Goal: Check status: Check status

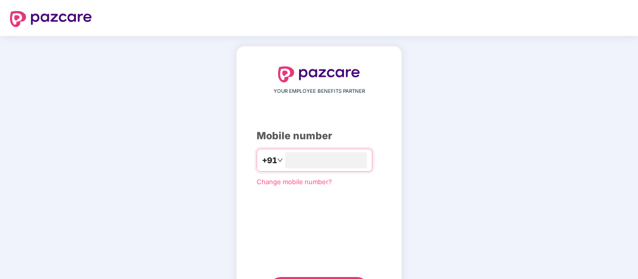
type input "**********"
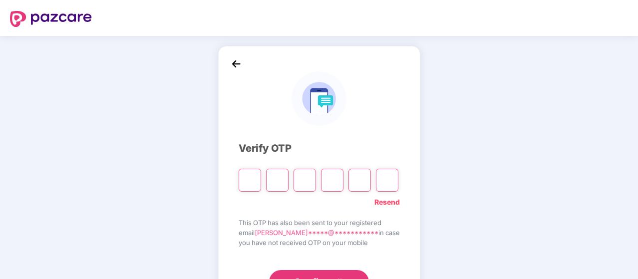
type input "*"
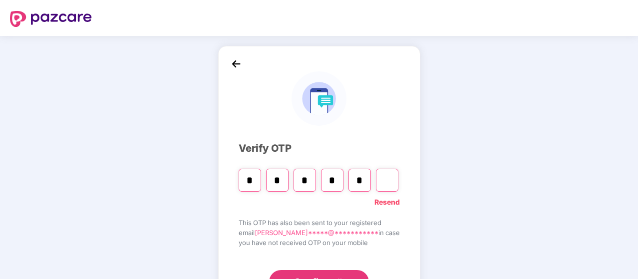
type input "*"
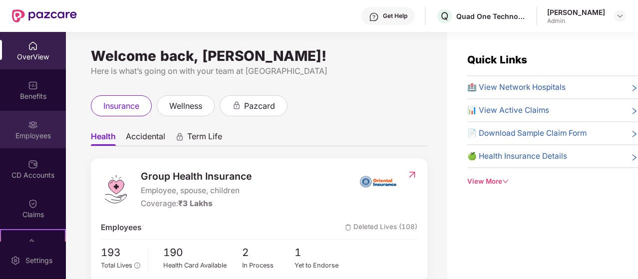
click at [21, 140] on div "Employees" at bounding box center [33, 129] width 66 height 37
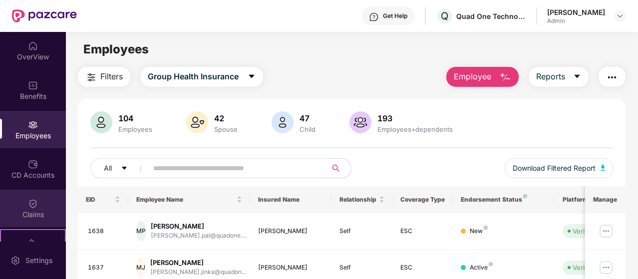
click at [38, 194] on div "Claims" at bounding box center [33, 208] width 66 height 37
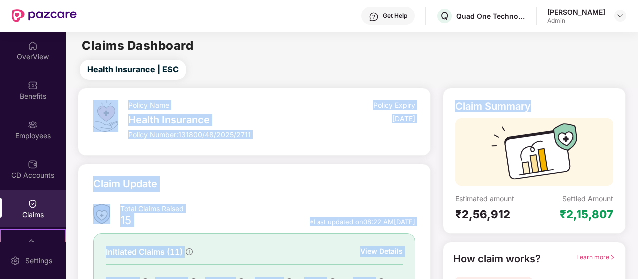
drag, startPoint x: 636, startPoint y: 66, endPoint x: 638, endPoint y: 115, distance: 48.9
click at [637, 115] on html "Get Help Q Quad One Technologies Private Limited R Bhuvaneswari Admin OverView …" at bounding box center [319, 139] width 638 height 279
click at [465, 72] on div "Health Insurance | ESC" at bounding box center [353, 70] width 567 height 20
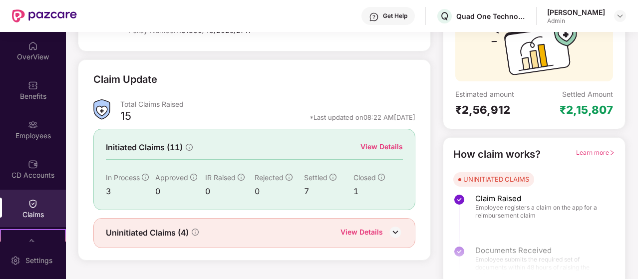
scroll to position [111, 0]
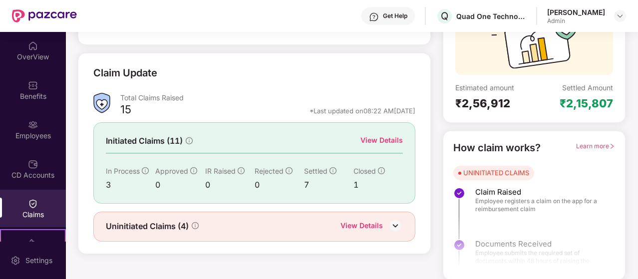
click at [382, 139] on div "View Details" at bounding box center [381, 140] width 42 height 11
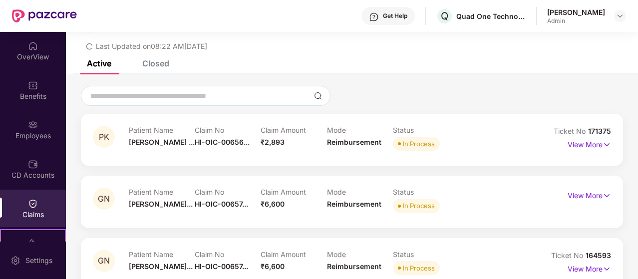
scroll to position [50, 0]
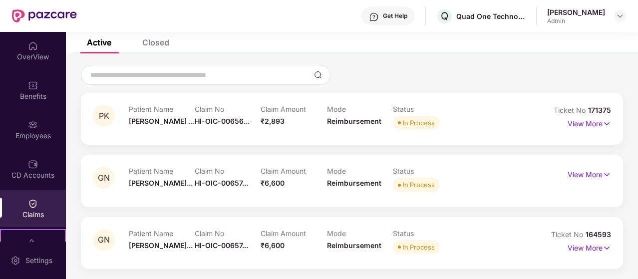
click at [637, 16] on header "Get Help Q Quad One Technologies Private Limited R Bhuvaneswari Admin" at bounding box center [319, 16] width 638 height 32
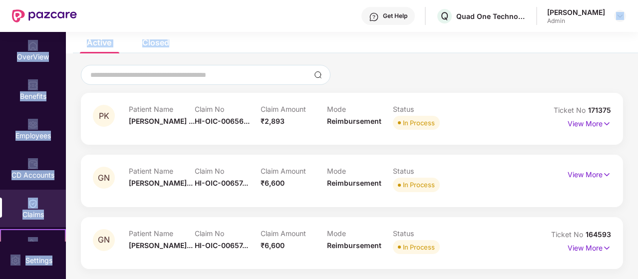
drag, startPoint x: 637, startPoint y: 16, endPoint x: 638, endPoint y: 53, distance: 36.9
click at [637, 53] on html "Get Help Q Quad One Technologies Private Limited R Bhuvaneswari Admin OverView …" at bounding box center [319, 139] width 638 height 279
click at [596, 66] on div at bounding box center [352, 75] width 542 height 20
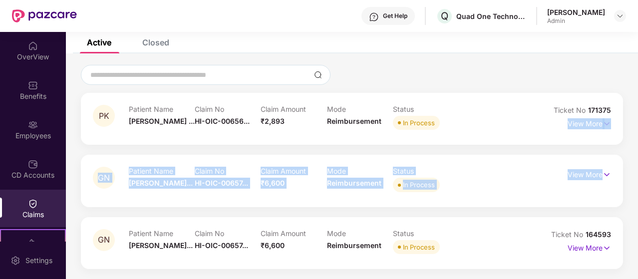
drag, startPoint x: 636, startPoint y: 113, endPoint x: 636, endPoint y: 166, distance: 52.9
click at [636, 166] on div "PK Patient Name Pranay Kumar ... Claim No HI-OIC-00656... Claim Amount ₹2,893 M…" at bounding box center [352, 167] width 572 height 204
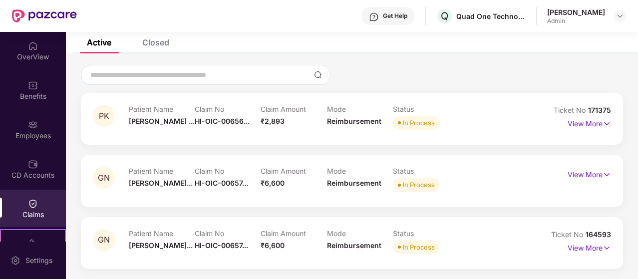
click at [163, 43] on div "Closed" at bounding box center [155, 42] width 27 height 10
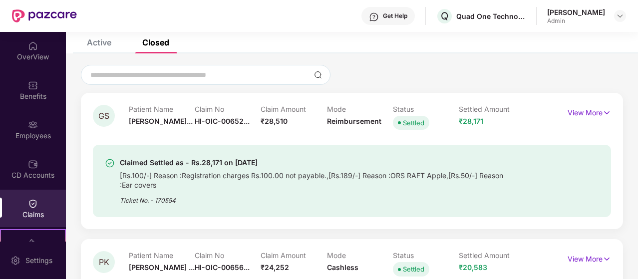
click at [91, 42] on div "Active" at bounding box center [99, 42] width 24 height 10
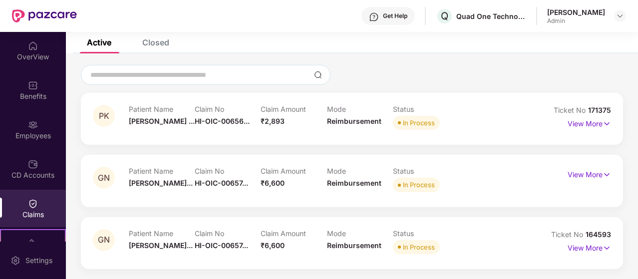
click at [42, 214] on div "Claims" at bounding box center [33, 215] width 66 height 10
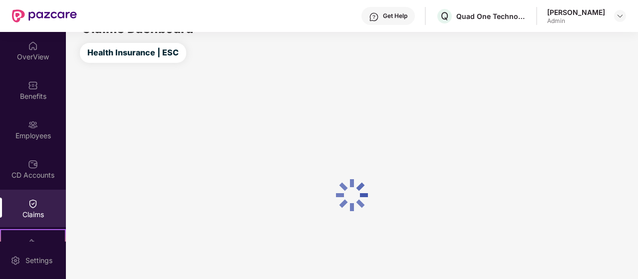
scroll to position [50, 0]
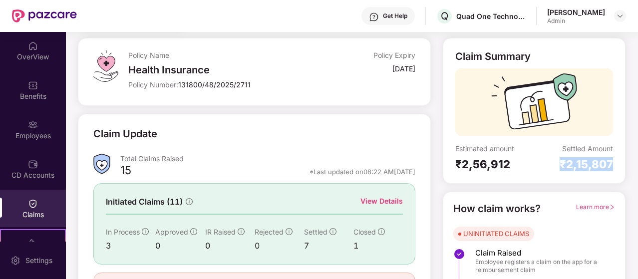
drag, startPoint x: 636, startPoint y: 169, endPoint x: 638, endPoint y: 136, distance: 33.0
click at [637, 136] on html "Get Help Q Quad One Technologies Private Limited R Bhuvaneswari Admin OverView …" at bounding box center [319, 139] width 638 height 279
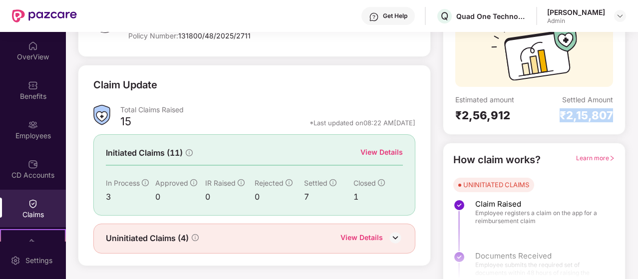
scroll to position [111, 0]
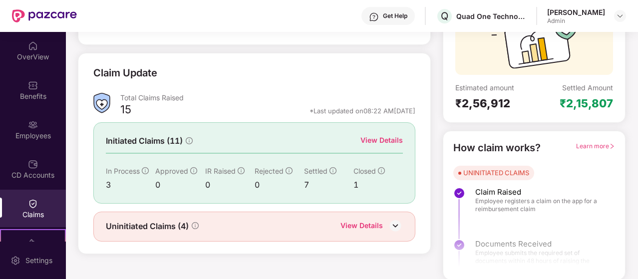
click at [380, 226] on div "View Details" at bounding box center [361, 226] width 42 height 13
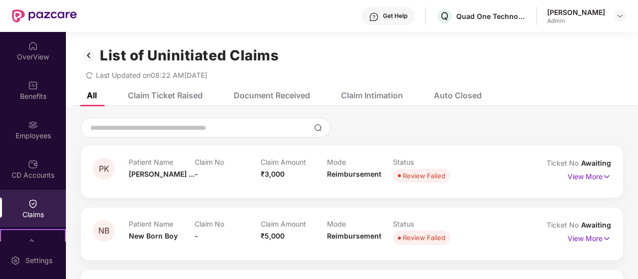
click at [463, 102] on div "Auto Closed" at bounding box center [450, 95] width 63 height 22
click at [359, 101] on div "Claim Intimation" at bounding box center [364, 95] width 77 height 22
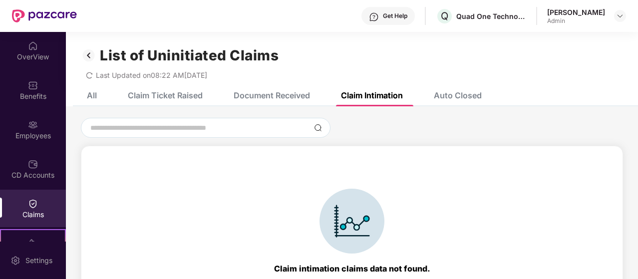
click at [284, 99] on div "Document Received" at bounding box center [271, 95] width 76 height 10
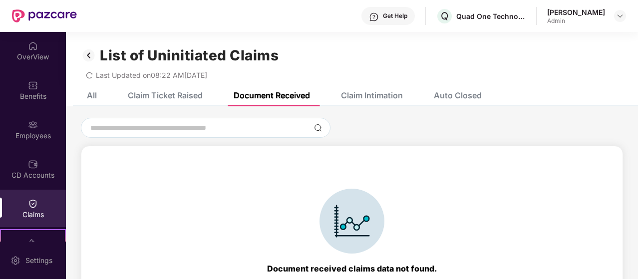
click at [187, 98] on div "Claim Ticket Raised" at bounding box center [165, 95] width 75 height 10
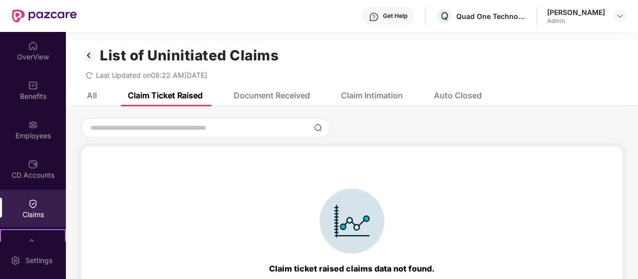
click at [94, 101] on div "All" at bounding box center [84, 95] width 25 height 22
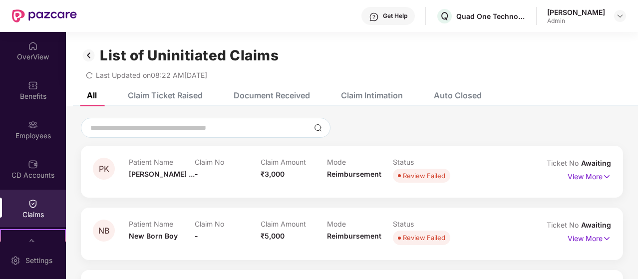
click at [90, 53] on img at bounding box center [89, 55] width 16 height 17
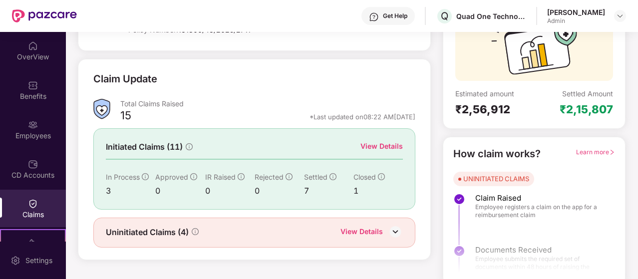
scroll to position [111, 0]
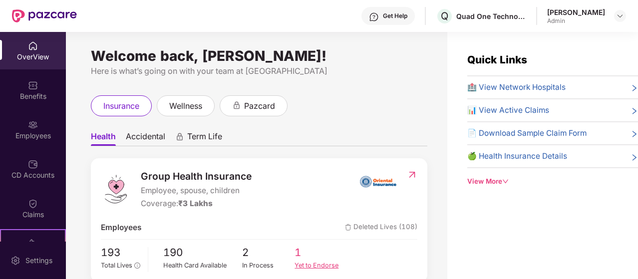
click at [306, 264] on div "Yet to Endorse" at bounding box center [320, 265] width 53 height 10
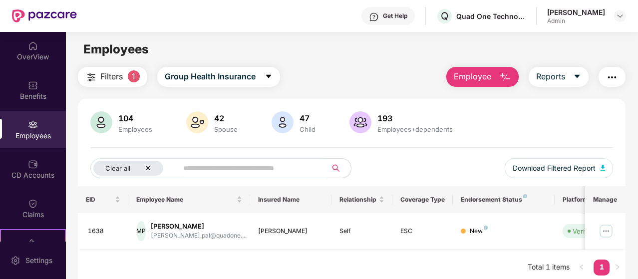
click at [21, 132] on div "Employees" at bounding box center [33, 136] width 66 height 10
click at [29, 198] on div at bounding box center [33, 203] width 10 height 10
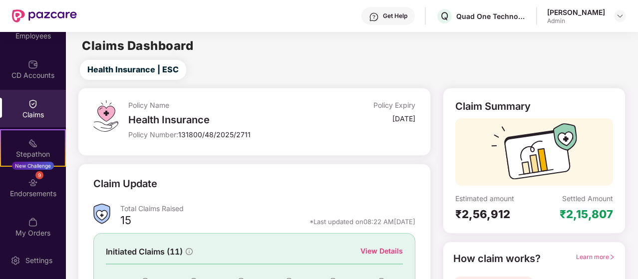
scroll to position [105, 0]
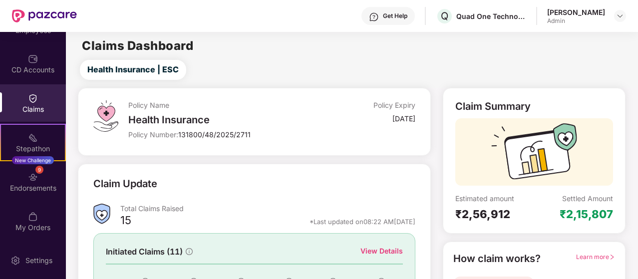
click at [560, 55] on main "Claims Dashboard Health Insurance | ESC Policy Name Health Insurance Policy Num…" at bounding box center [351, 211] width 571 height 359
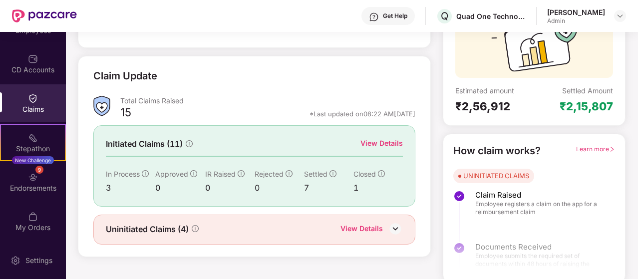
scroll to position [111, 0]
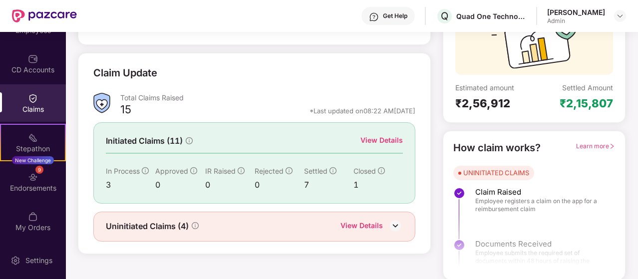
click at [393, 224] on img at bounding box center [395, 225] width 15 height 15
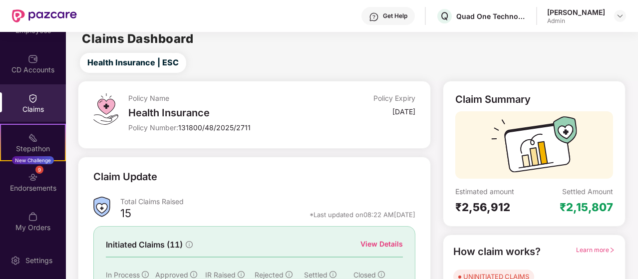
scroll to position [0, 0]
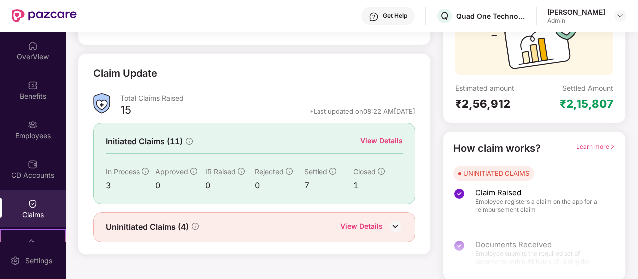
scroll to position [111, 0]
click at [368, 221] on div "View Details" at bounding box center [361, 226] width 42 height 13
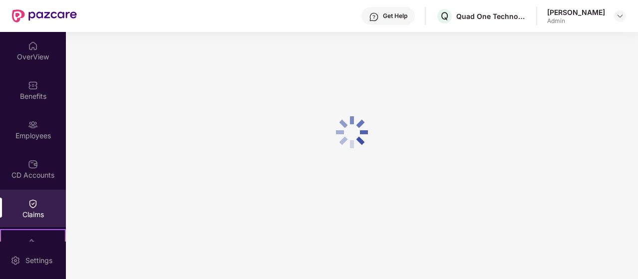
scroll to position [111, 0]
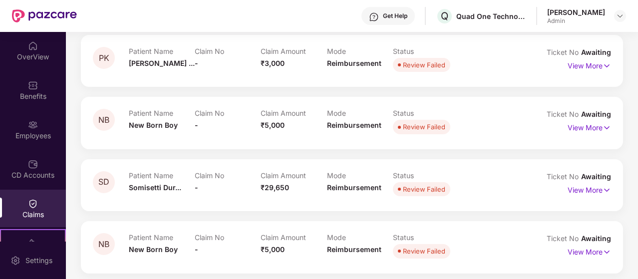
click at [636, 41] on div "PK Patient Name [PERSON_NAME] ... Claim No - Claim Amount ₹3,000 Mode Reimburse…" at bounding box center [352, 140] width 572 height 266
